Goal: Task Accomplishment & Management: Manage account settings

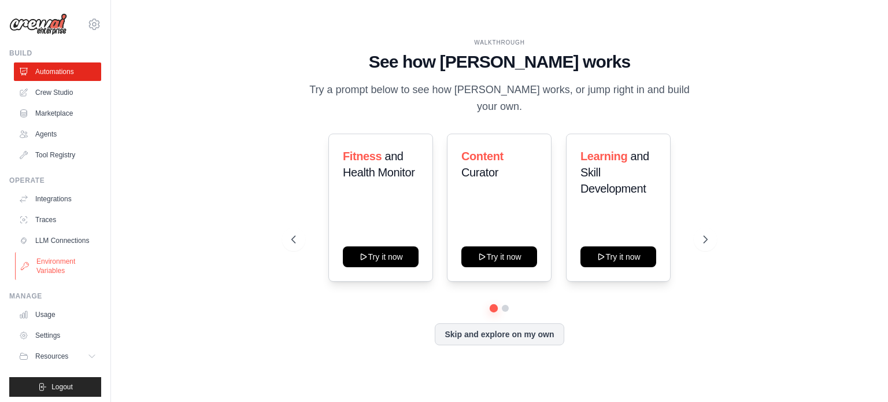
scroll to position [13, 0]
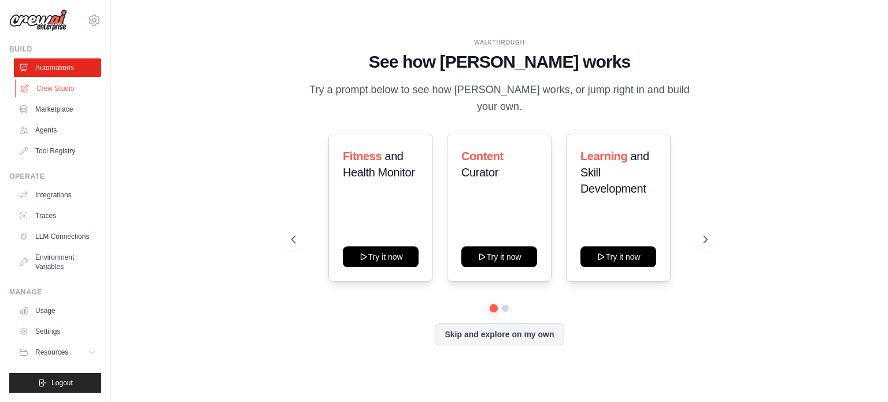
click at [59, 79] on link "Crew Studio" at bounding box center [58, 88] width 87 height 18
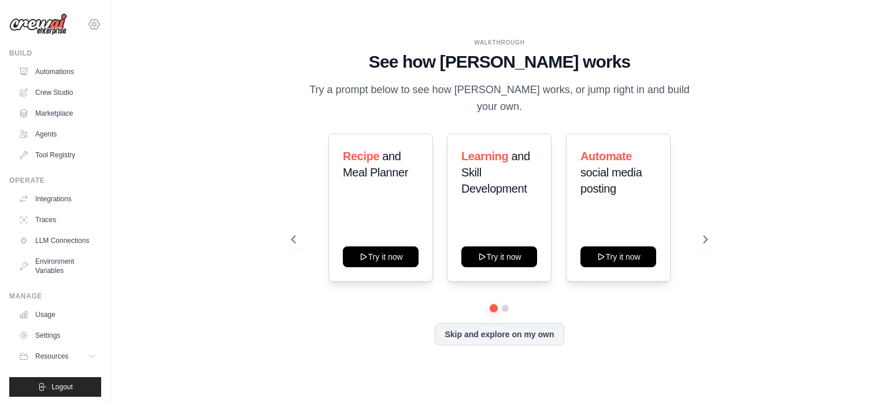
click at [92, 23] on icon at bounding box center [93, 24] width 3 height 3
click at [81, 73] on link "Settings" at bounding box center [86, 78] width 102 height 21
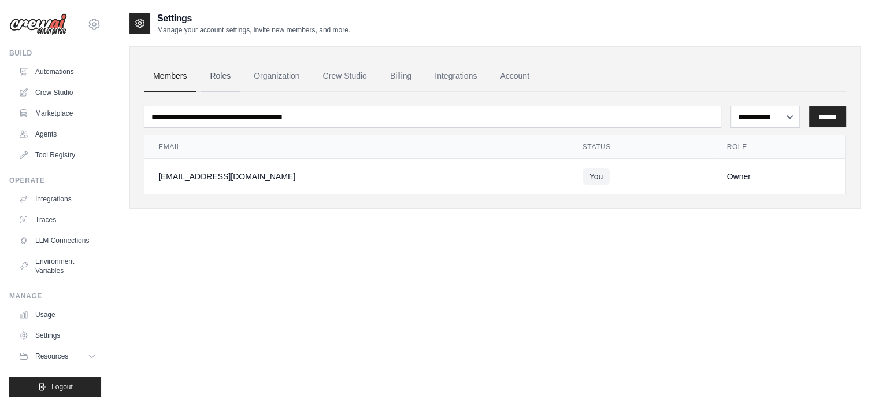
click at [217, 73] on link "Roles" at bounding box center [220, 76] width 39 height 31
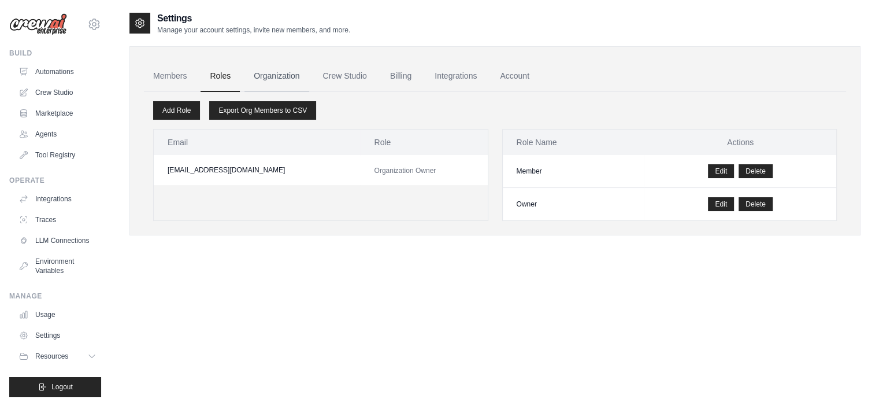
click at [273, 68] on link "Organization" at bounding box center [277, 76] width 64 height 31
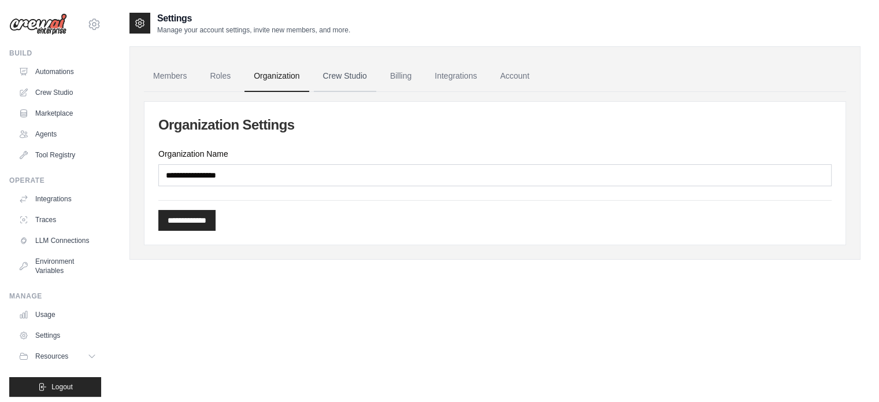
click at [353, 70] on link "Crew Studio" at bounding box center [345, 76] width 62 height 31
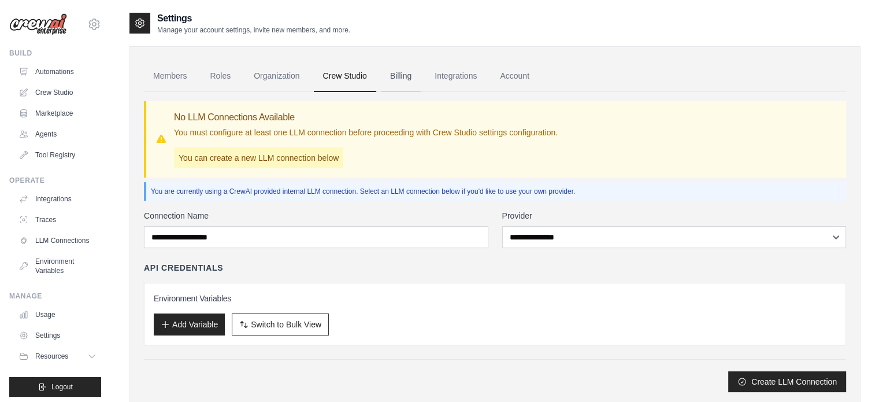
click at [402, 69] on link "Billing" at bounding box center [401, 76] width 40 height 31
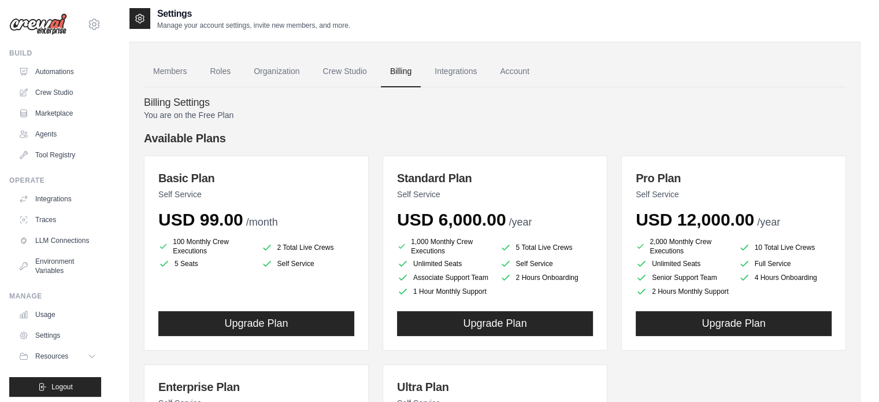
scroll to position [5, 0]
